Goal: Find specific page/section: Find specific page/section

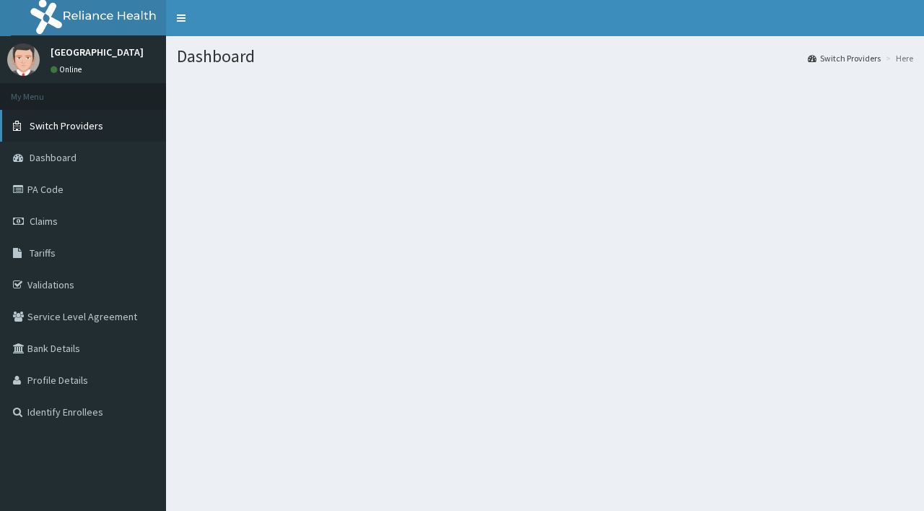
click at [52, 123] on span "Switch Providers" at bounding box center [67, 125] width 74 height 13
drag, startPoint x: 399, startPoint y: 174, endPoint x: 440, endPoint y: 139, distance: 54.8
click at [399, 174] on section at bounding box center [545, 156] width 758 height 181
click at [78, 125] on span "Switch Providers" at bounding box center [67, 125] width 74 height 13
